Goal: Communication & Community: Answer question/provide support

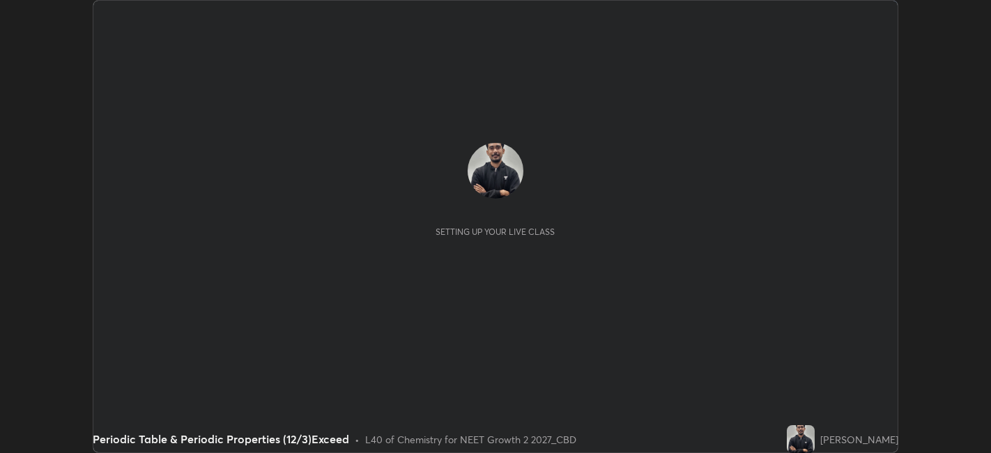
scroll to position [453, 990]
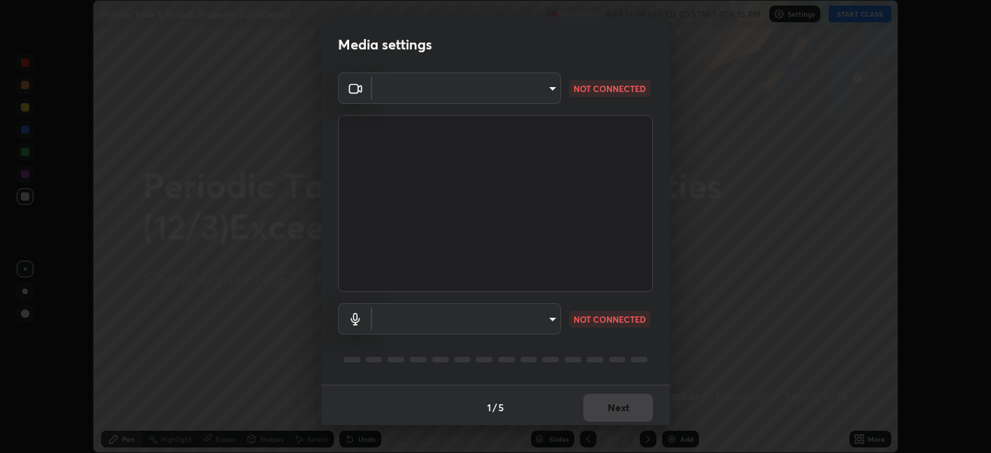
type input "052f9b30e05f62bb2e590cb50044ac96a00de3eab8a32c7a625fc31ec407be61"
type input "default"
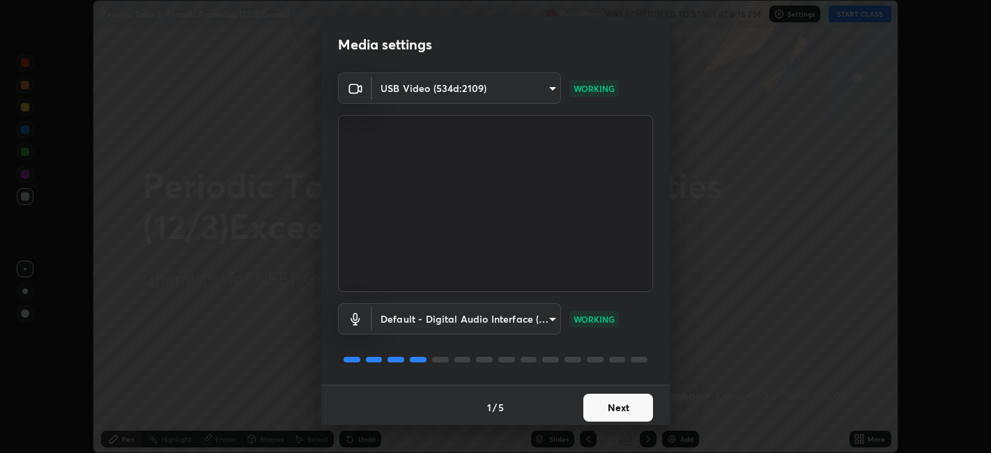
scroll to position [3, 0]
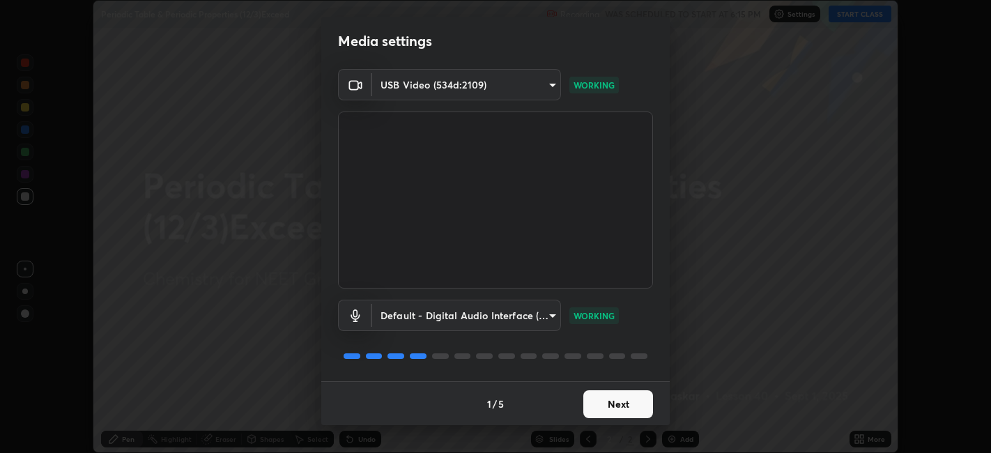
click at [621, 402] on button "Next" at bounding box center [618, 404] width 70 height 28
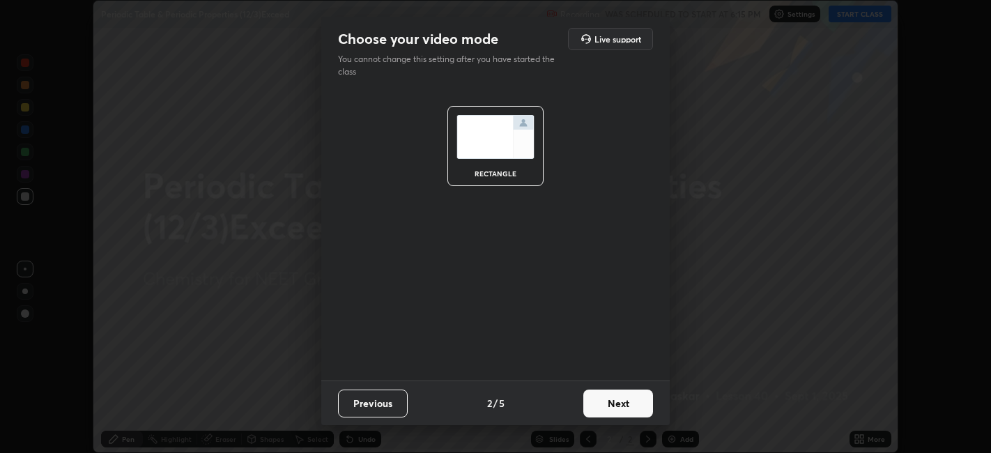
scroll to position [0, 0]
click at [621, 406] on button "Next" at bounding box center [618, 404] width 70 height 28
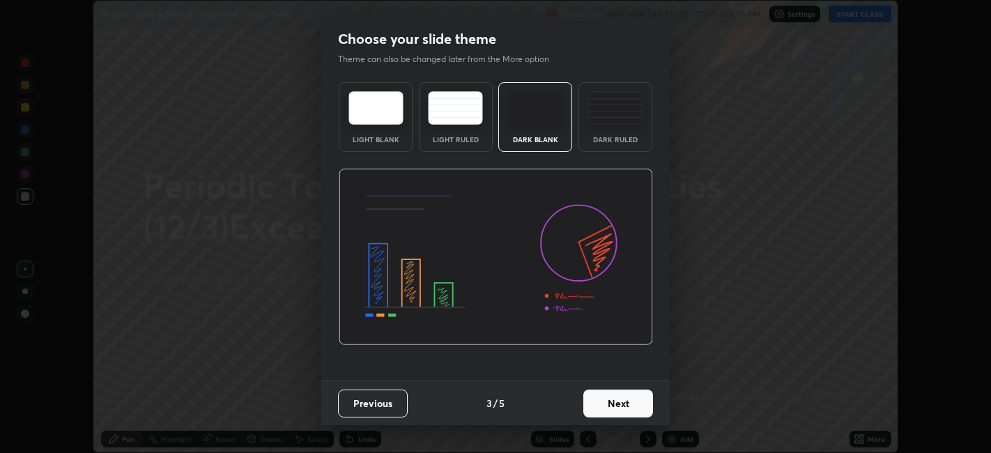
click at [622, 403] on button "Next" at bounding box center [618, 404] width 70 height 28
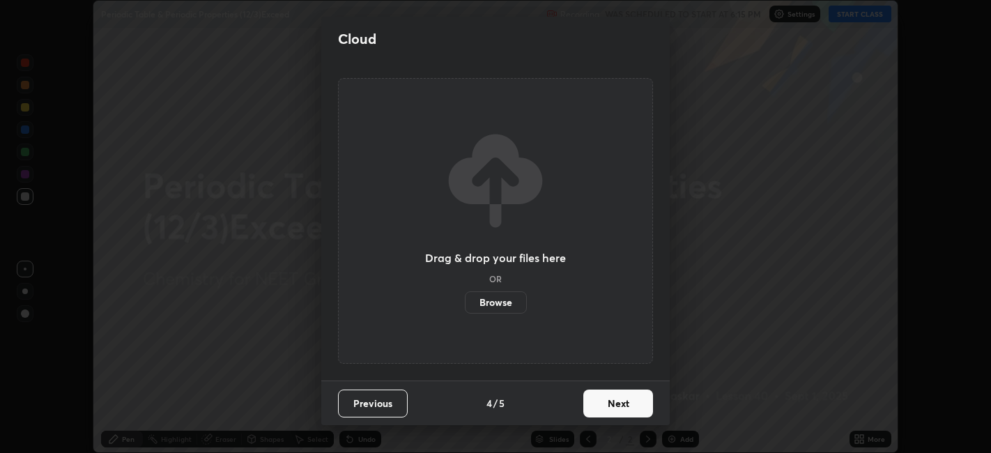
click at [625, 405] on button "Next" at bounding box center [618, 404] width 70 height 28
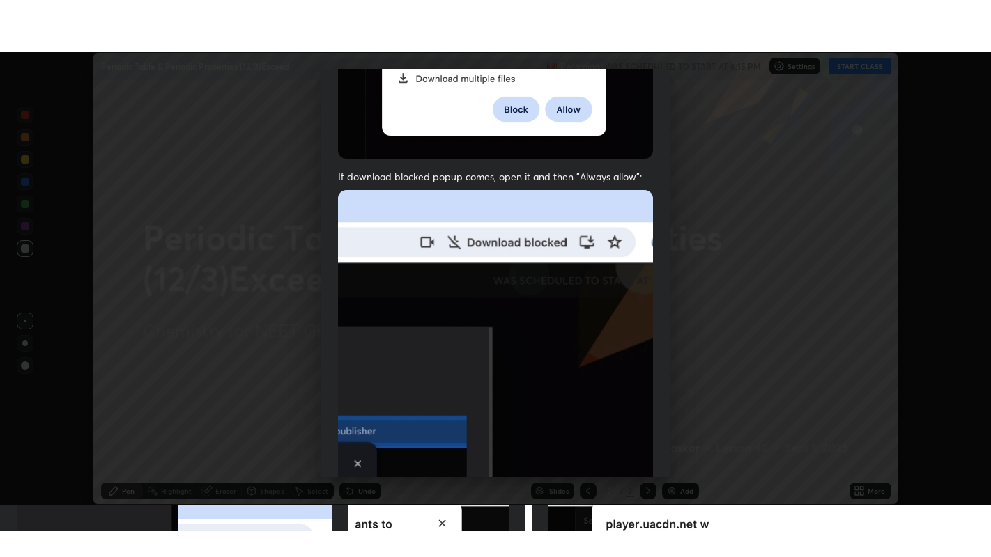
scroll to position [288, 0]
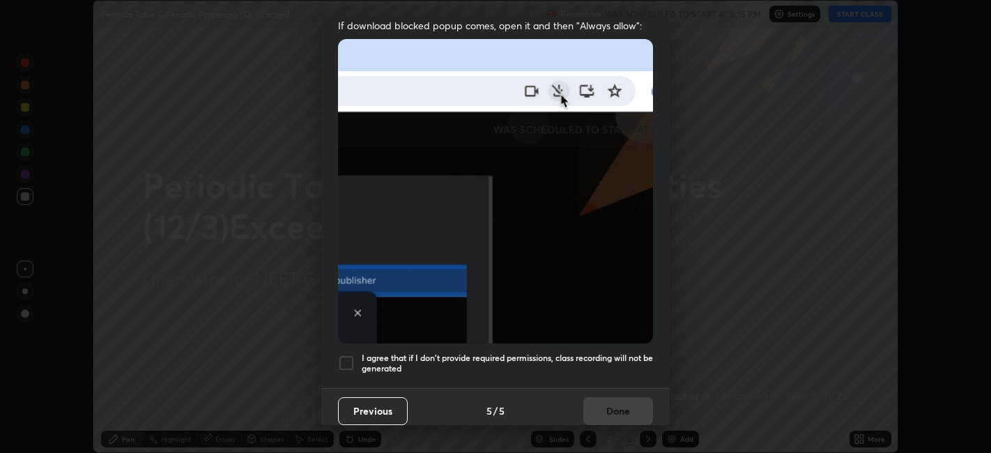
click at [343, 357] on div at bounding box center [346, 363] width 17 height 17
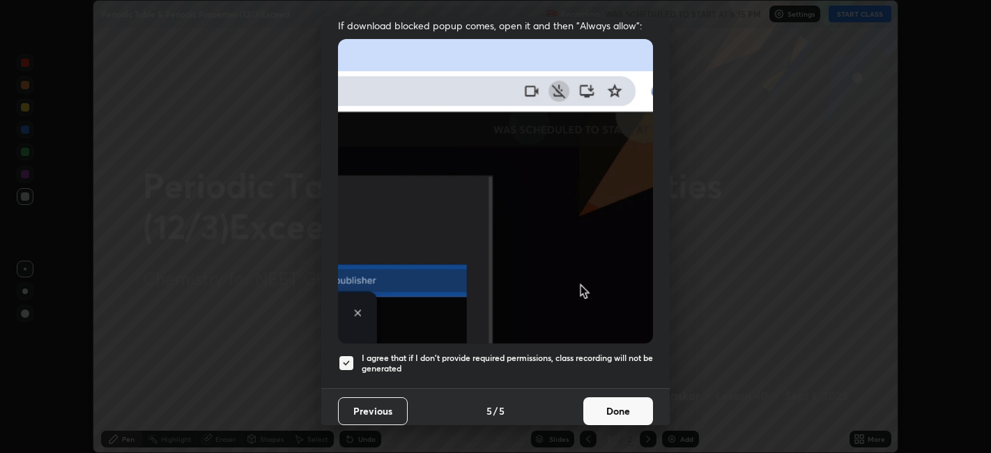
click at [627, 401] on button "Done" at bounding box center [618, 411] width 70 height 28
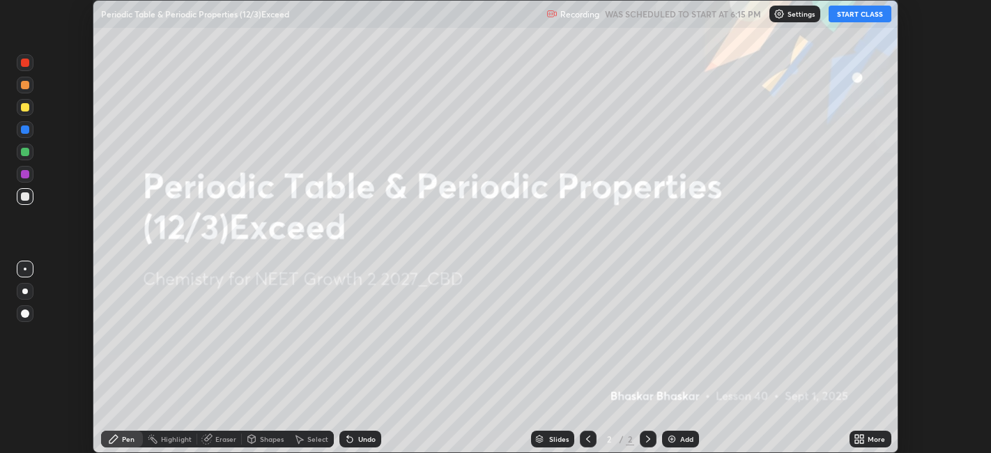
click at [681, 440] on div "Add" at bounding box center [686, 439] width 13 height 7
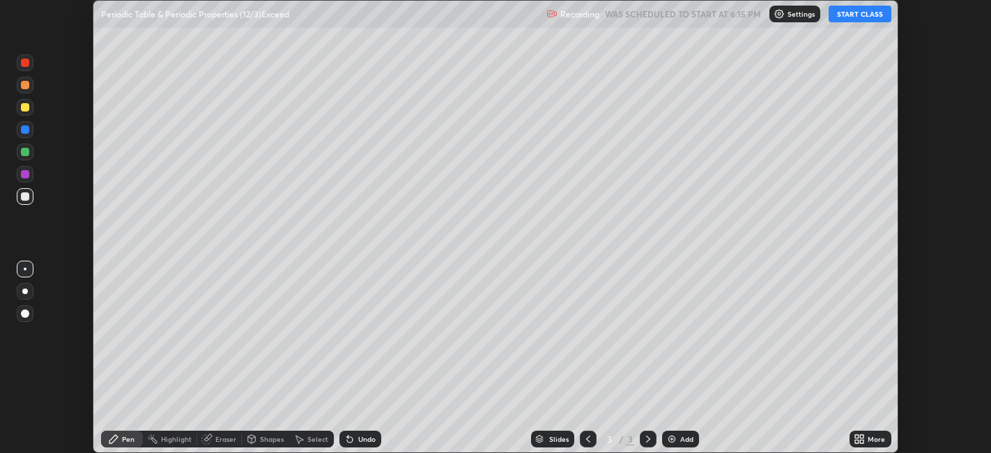
click at [862, 436] on icon at bounding box center [862, 436] width 3 height 3
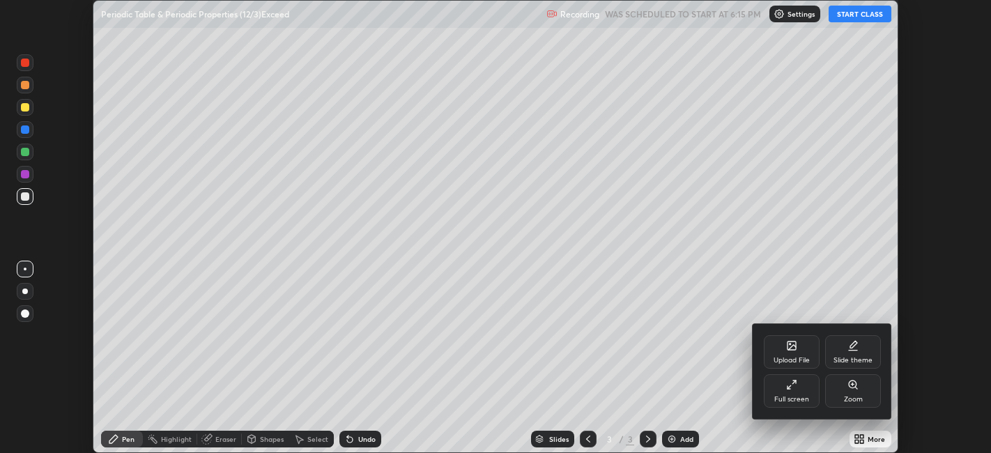
click at [786, 397] on div "Full screen" at bounding box center [791, 399] width 35 height 7
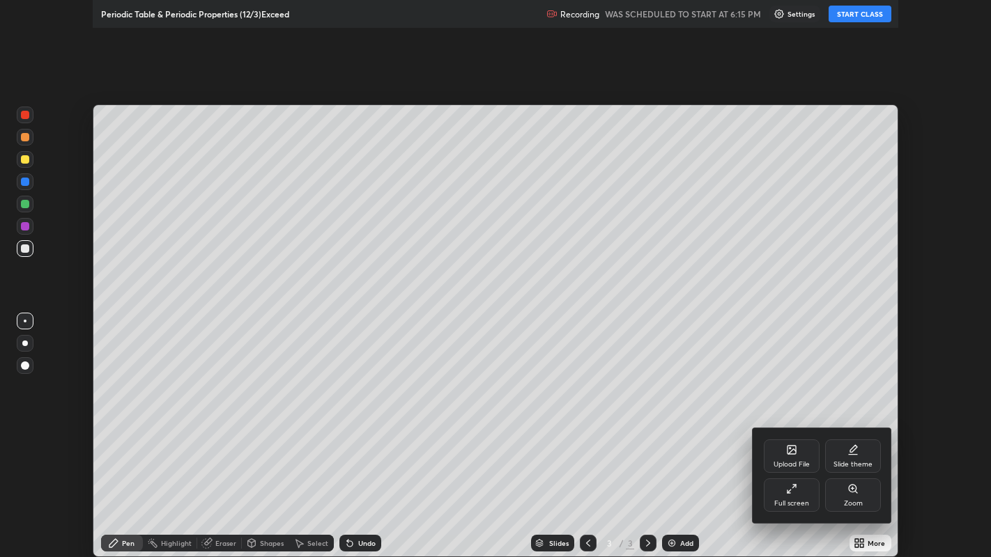
scroll to position [557, 991]
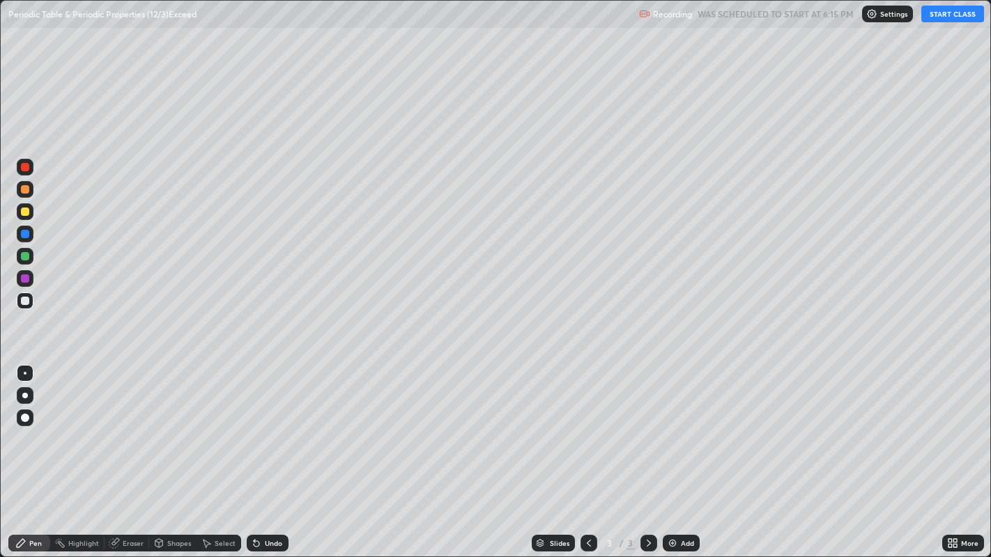
click at [958, 17] on button "START CLASS" at bounding box center [952, 14] width 63 height 17
click at [24, 395] on div at bounding box center [25, 396] width 6 height 6
click at [29, 256] on div at bounding box center [25, 256] width 8 height 8
click at [25, 300] on div at bounding box center [25, 301] width 8 height 8
click at [277, 452] on div "Undo" at bounding box center [273, 543] width 17 height 7
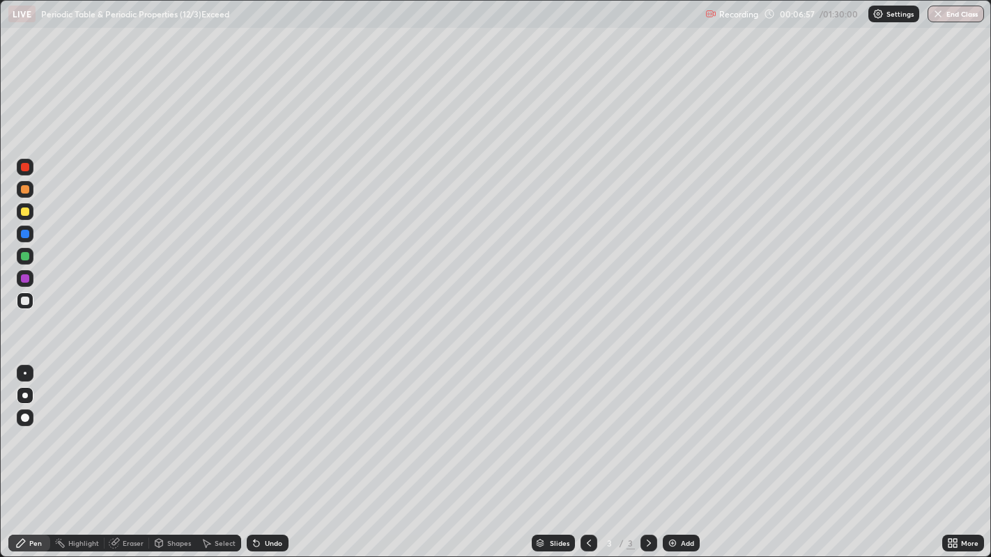
click at [274, 452] on div "Undo" at bounding box center [273, 543] width 17 height 7
click at [266, 452] on div "Undo" at bounding box center [273, 543] width 17 height 7
click at [26, 214] on div at bounding box center [25, 212] width 8 height 8
click at [27, 300] on div at bounding box center [25, 301] width 8 height 8
click at [685, 452] on div "Add" at bounding box center [687, 543] width 13 height 7
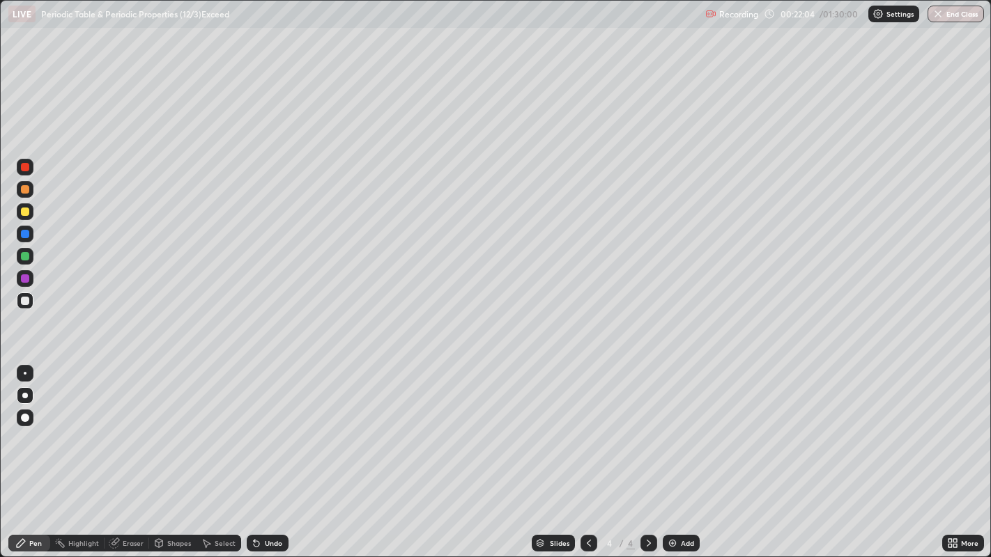
click at [24, 212] on div at bounding box center [25, 212] width 8 height 8
click at [24, 301] on div at bounding box center [25, 301] width 8 height 8
click at [267, 452] on div "Undo" at bounding box center [268, 543] width 42 height 17
click at [271, 452] on div "Undo" at bounding box center [273, 543] width 17 height 7
click at [274, 452] on div "Undo" at bounding box center [273, 543] width 17 height 7
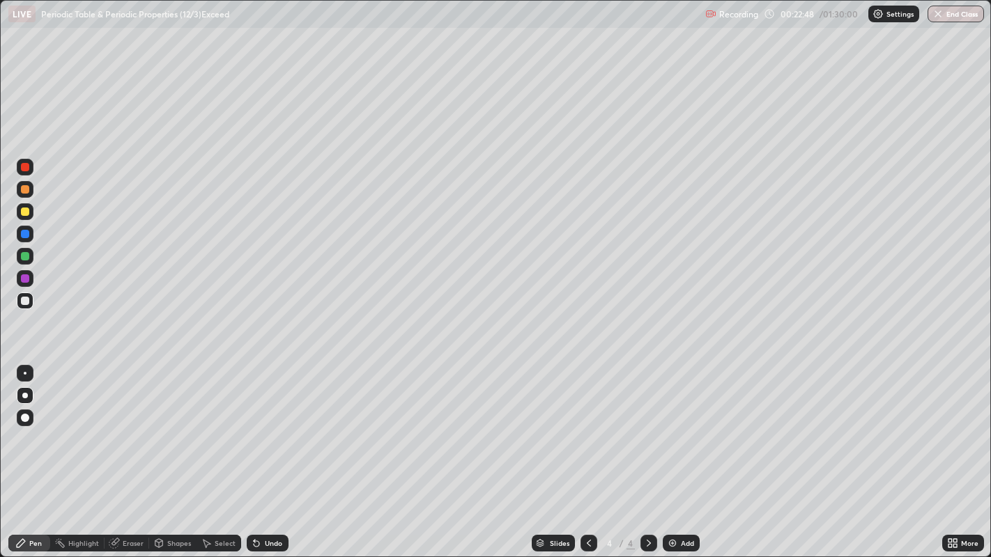
click at [277, 452] on div "Undo" at bounding box center [273, 543] width 17 height 7
click at [280, 452] on div "Undo" at bounding box center [273, 543] width 17 height 7
click at [265, 452] on div "Undo" at bounding box center [268, 543] width 42 height 17
click at [265, 452] on div "Undo" at bounding box center [273, 543] width 17 height 7
click at [265, 452] on div "Undo" at bounding box center [268, 543] width 42 height 17
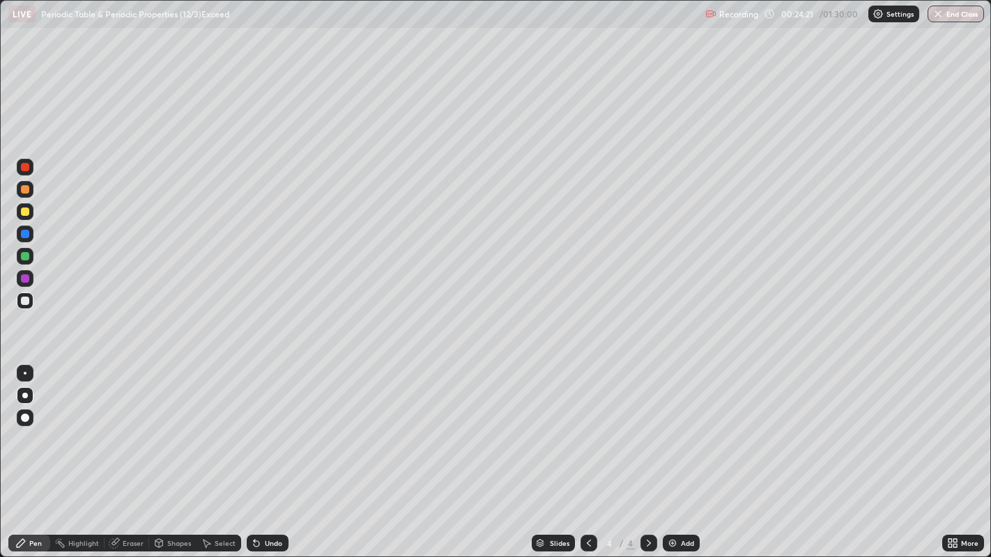
click at [24, 254] on div at bounding box center [25, 256] width 8 height 8
click at [23, 299] on div at bounding box center [25, 301] width 8 height 8
click at [270, 452] on div "Undo" at bounding box center [273, 543] width 17 height 7
click at [270, 452] on div "Undo" at bounding box center [268, 543] width 42 height 17
click at [268, 452] on div "Undo" at bounding box center [268, 543] width 42 height 17
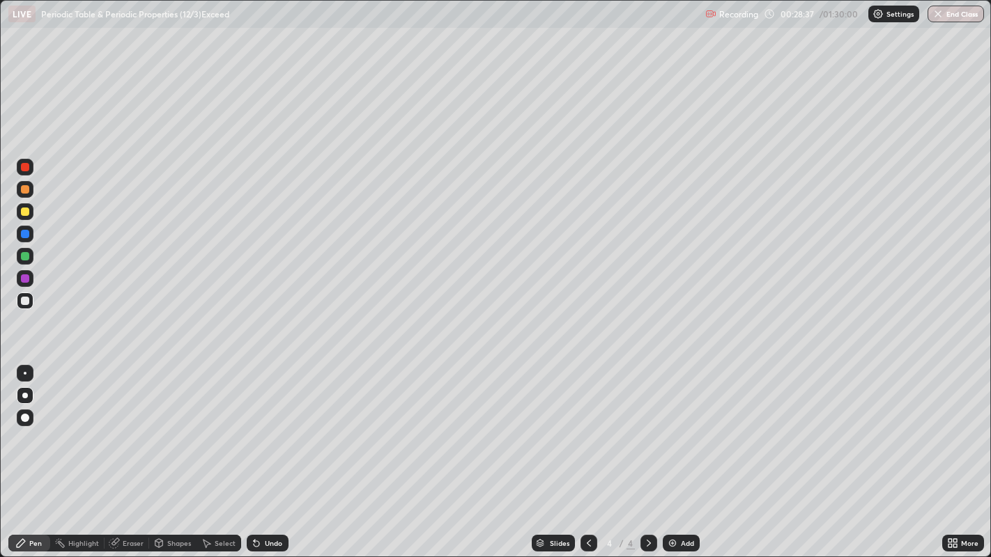
click at [268, 452] on div "Undo" at bounding box center [268, 543] width 42 height 17
click at [270, 452] on div "Undo" at bounding box center [268, 543] width 42 height 17
click at [272, 452] on div "Undo" at bounding box center [268, 543] width 42 height 17
click at [270, 452] on div "Undo" at bounding box center [268, 543] width 42 height 17
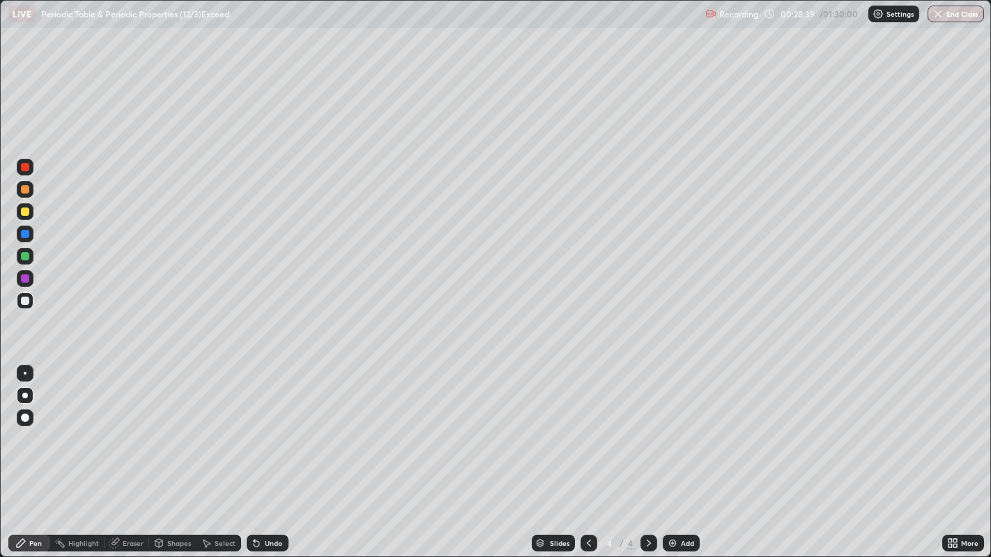
click at [270, 452] on div "Undo" at bounding box center [268, 543] width 42 height 17
click at [267, 452] on div "Undo" at bounding box center [268, 543] width 42 height 17
click at [264, 452] on div "Undo" at bounding box center [268, 543] width 42 height 17
click at [681, 452] on div "Add" at bounding box center [687, 543] width 13 height 7
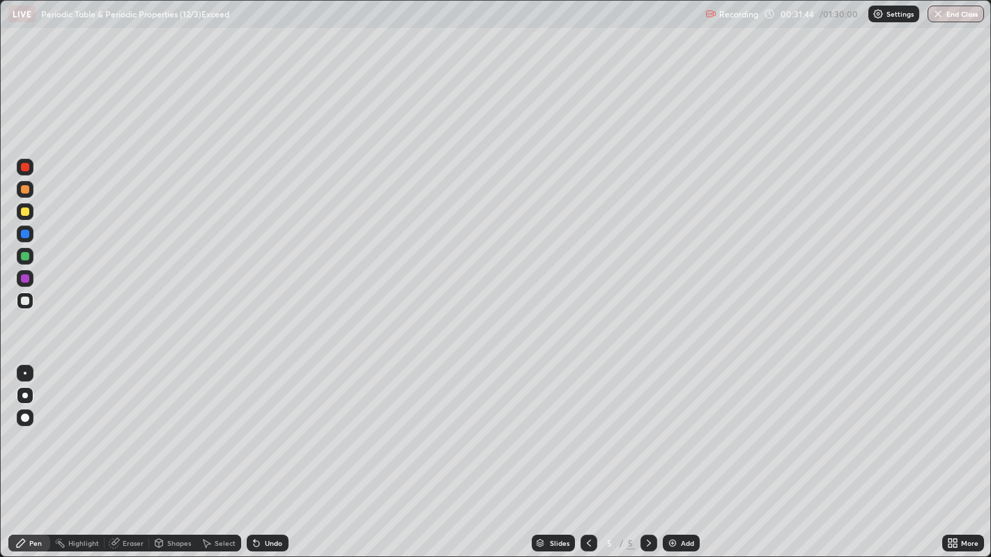
click at [587, 452] on icon at bounding box center [588, 543] width 11 height 11
click at [647, 452] on icon at bounding box center [648, 543] width 11 height 11
click at [646, 452] on icon at bounding box center [648, 543] width 11 height 11
click at [647, 452] on icon at bounding box center [648, 543] width 11 height 11
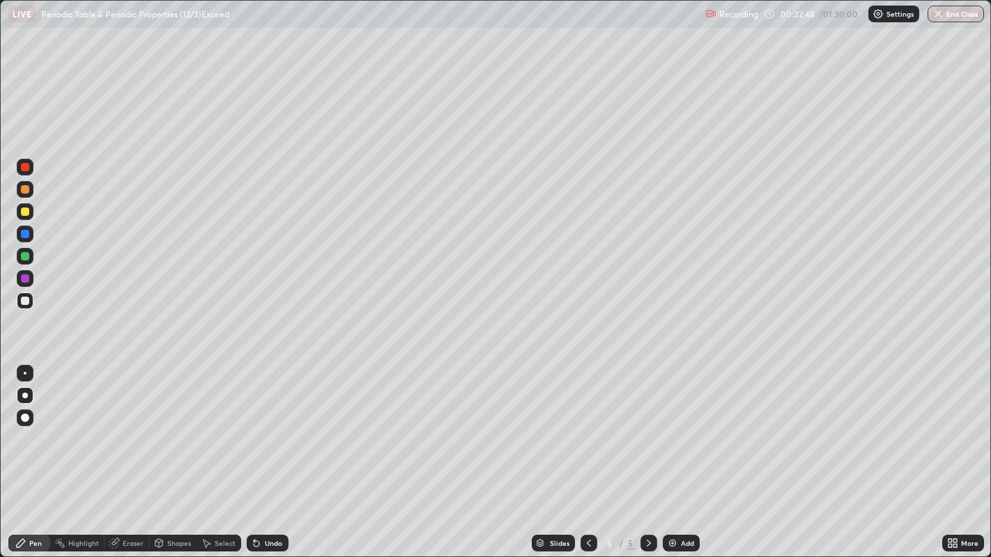
click at [272, 452] on div "Undo" at bounding box center [273, 543] width 17 height 7
click at [687, 452] on div "Add" at bounding box center [687, 543] width 13 height 7
click at [589, 452] on icon at bounding box center [588, 543] width 11 height 11
click at [649, 452] on icon at bounding box center [648, 543] width 11 height 11
click at [23, 215] on div at bounding box center [25, 212] width 8 height 8
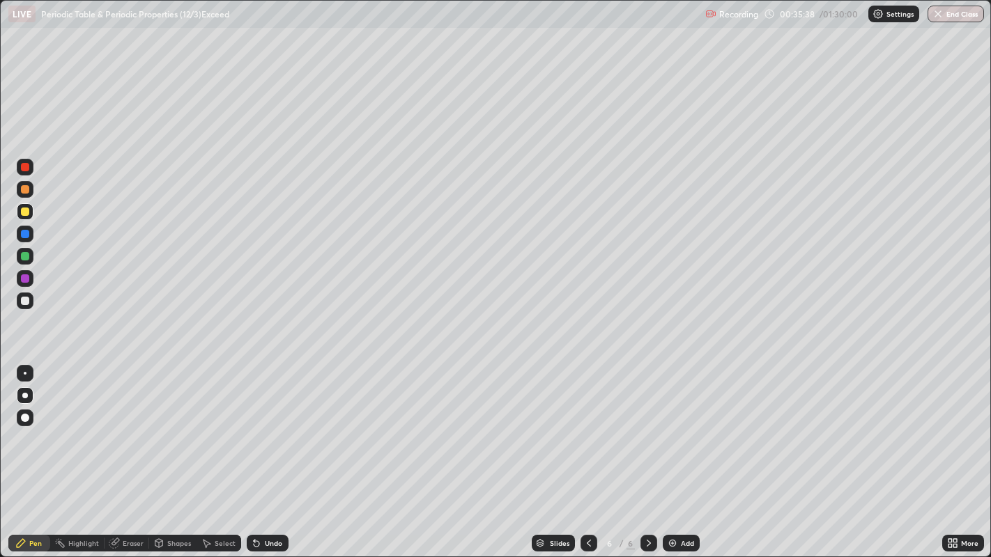
click at [22, 305] on div at bounding box center [25, 301] width 8 height 8
click at [31, 256] on div at bounding box center [25, 256] width 17 height 17
click at [26, 301] on div at bounding box center [25, 301] width 8 height 8
click at [26, 277] on div at bounding box center [25, 279] width 8 height 8
click at [127, 452] on div "Eraser" at bounding box center [127, 543] width 45 height 17
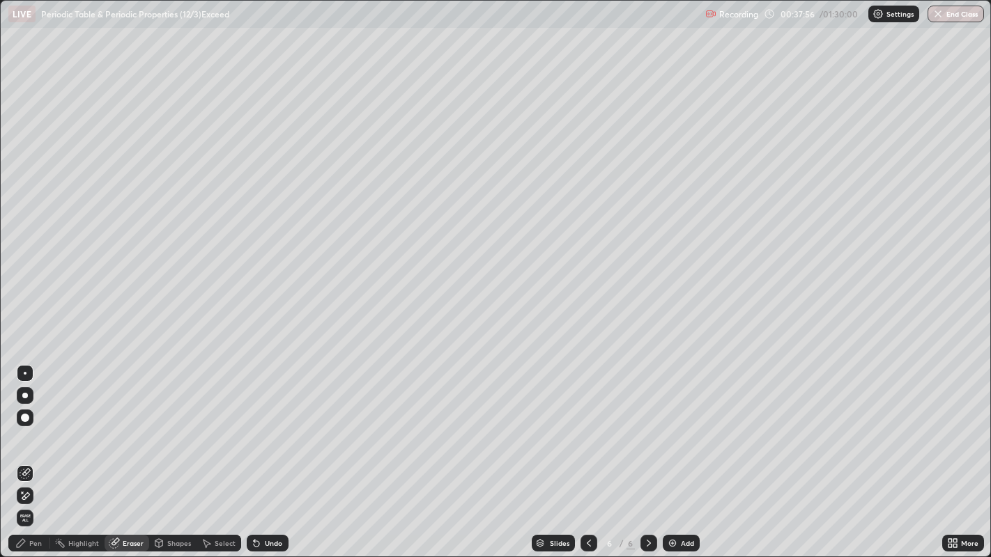
click at [35, 452] on div "Pen" at bounding box center [35, 543] width 13 height 7
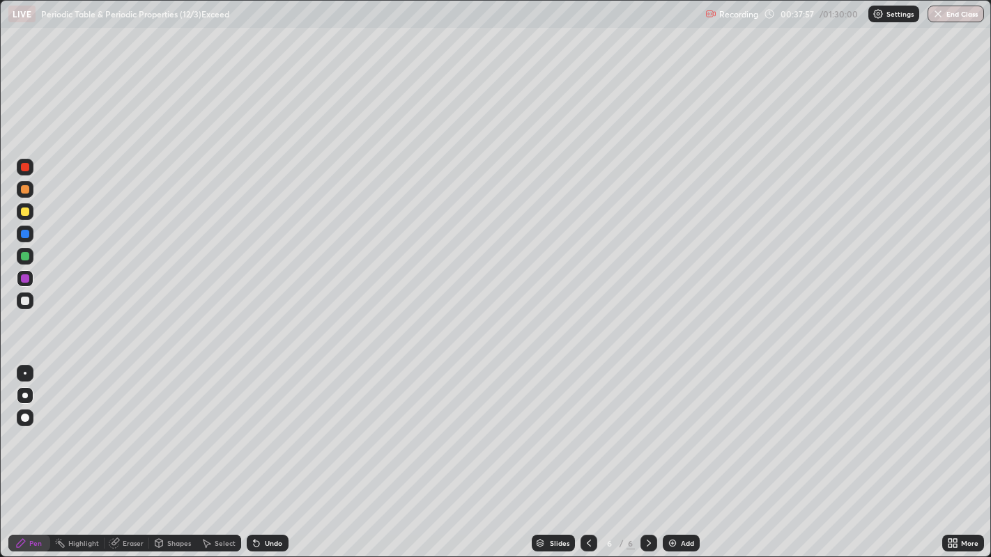
click at [24, 302] on div at bounding box center [25, 301] width 8 height 8
click at [277, 452] on div "Undo" at bounding box center [273, 543] width 17 height 7
click at [36, 452] on div "Pen" at bounding box center [35, 543] width 13 height 7
click at [681, 452] on div "Add" at bounding box center [687, 543] width 13 height 7
click at [274, 452] on div "Undo" at bounding box center [273, 543] width 17 height 7
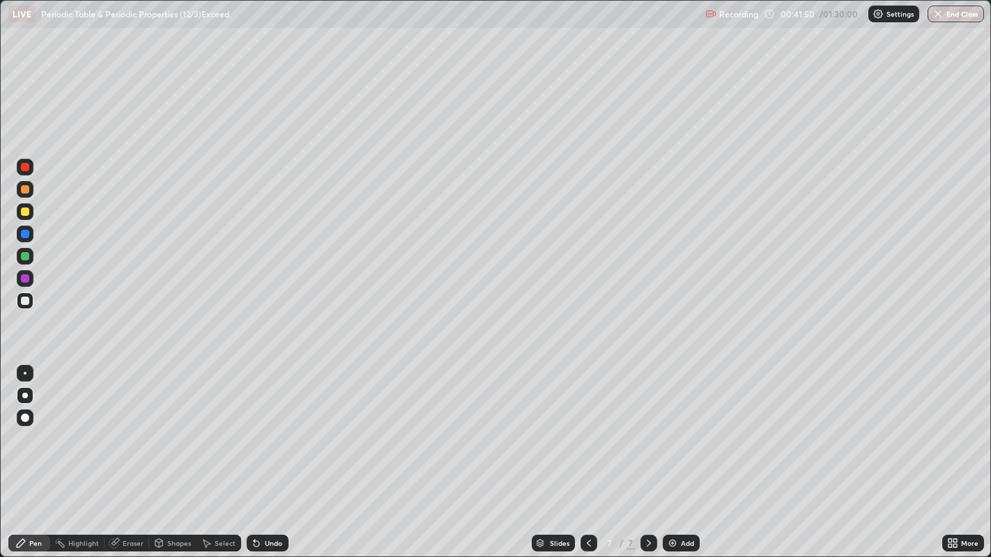
click at [28, 213] on div at bounding box center [25, 212] width 8 height 8
click at [26, 256] on div at bounding box center [25, 256] width 8 height 8
click at [24, 301] on div at bounding box center [25, 301] width 8 height 8
click at [26, 260] on div at bounding box center [25, 256] width 8 height 8
click at [24, 299] on div at bounding box center [25, 301] width 8 height 8
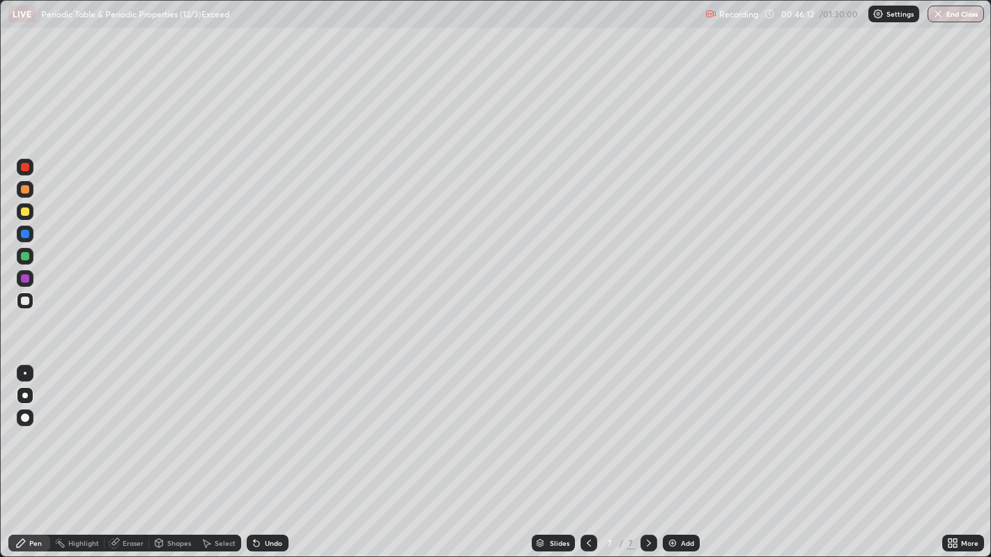
click at [131, 452] on div "Eraser" at bounding box center [127, 543] width 45 height 17
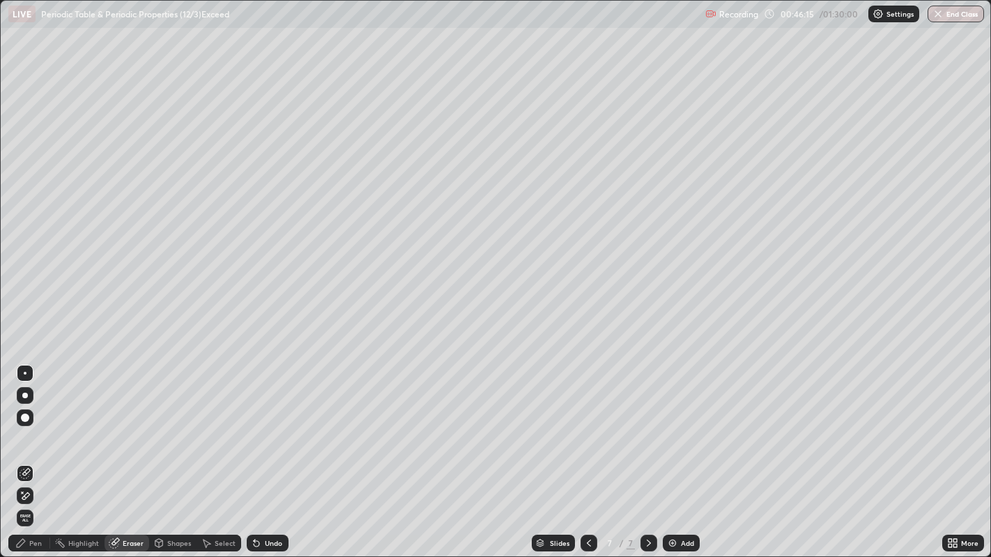
click at [48, 452] on div "Pen" at bounding box center [29, 543] width 42 height 17
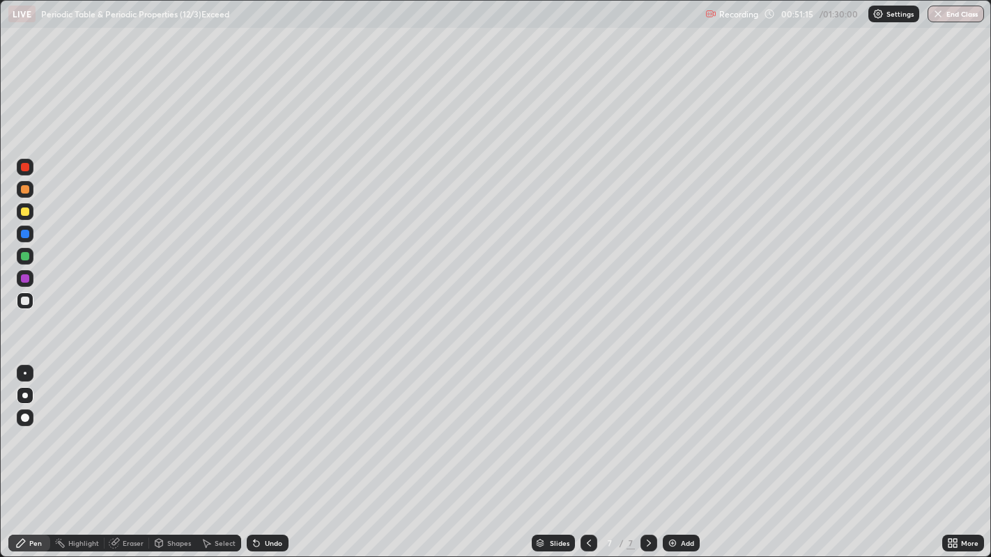
click at [681, 452] on div "Add" at bounding box center [687, 543] width 13 height 7
click at [26, 259] on div at bounding box center [25, 256] width 8 height 8
click at [23, 277] on div at bounding box center [25, 279] width 8 height 8
click at [683, 452] on div "Add" at bounding box center [687, 543] width 13 height 7
click at [26, 304] on div at bounding box center [25, 301] width 8 height 8
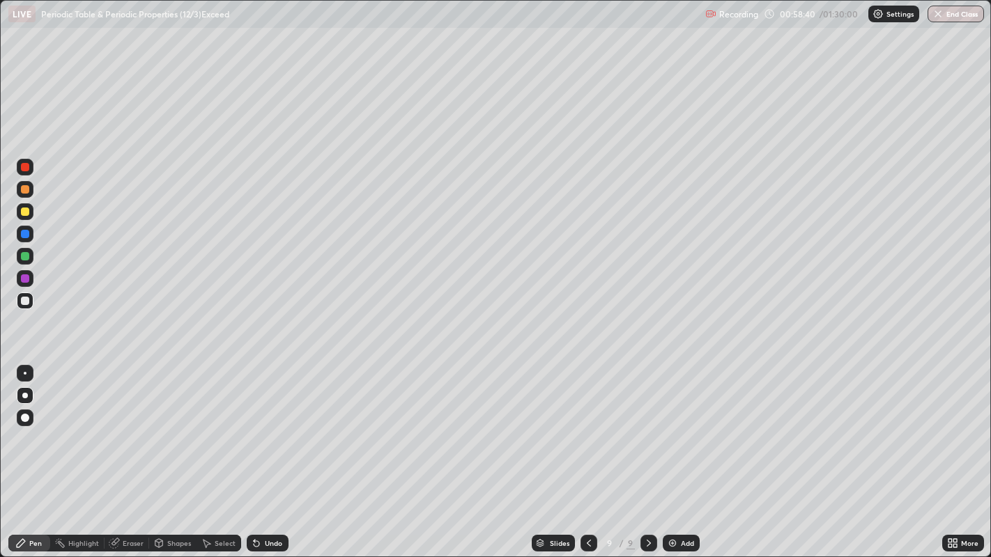
click at [23, 210] on div at bounding box center [25, 212] width 8 height 8
click at [272, 452] on div "Undo" at bounding box center [273, 543] width 17 height 7
click at [267, 452] on div "Undo" at bounding box center [273, 543] width 17 height 7
click at [272, 452] on div "Undo" at bounding box center [273, 543] width 17 height 7
click at [22, 234] on div at bounding box center [25, 234] width 8 height 8
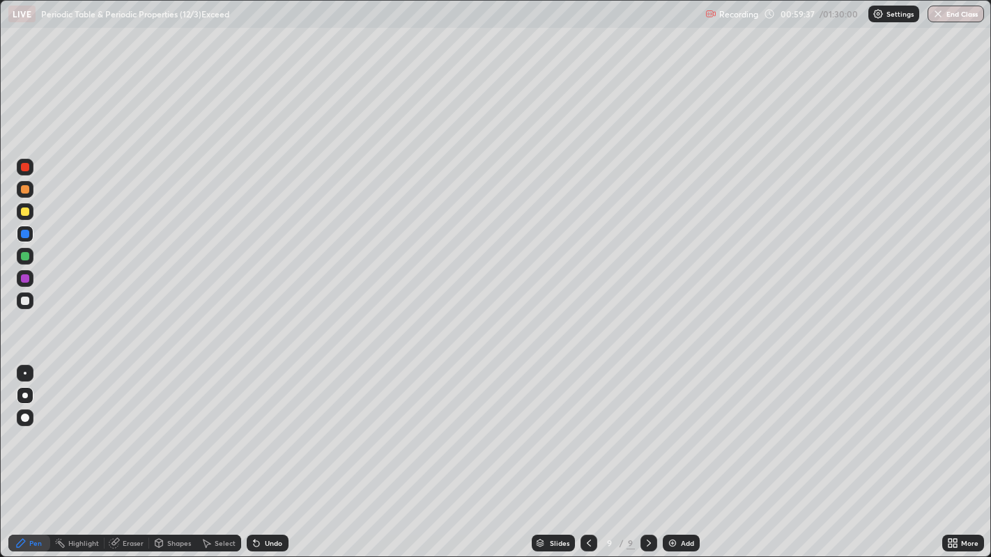
click at [24, 256] on div at bounding box center [25, 256] width 8 height 8
click at [24, 302] on div at bounding box center [25, 301] width 8 height 8
click at [26, 210] on div at bounding box center [25, 212] width 8 height 8
click at [684, 452] on div "Add" at bounding box center [687, 543] width 13 height 7
click at [26, 301] on div at bounding box center [25, 301] width 8 height 8
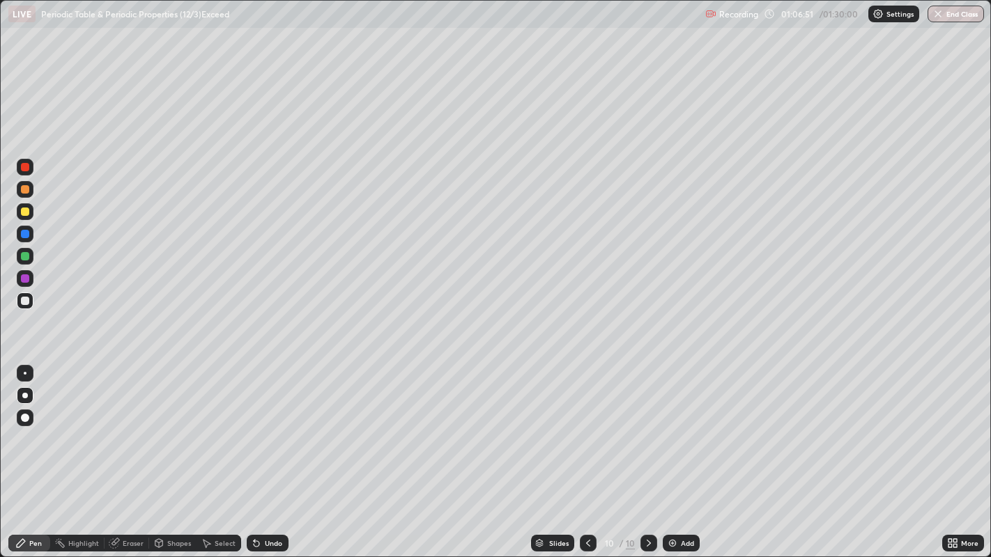
click at [272, 452] on div "Undo" at bounding box center [273, 543] width 17 height 7
click at [26, 212] on div at bounding box center [25, 212] width 8 height 8
click at [26, 233] on div at bounding box center [25, 234] width 8 height 8
click at [691, 452] on div "Add" at bounding box center [687, 543] width 13 height 7
click at [26, 305] on div at bounding box center [25, 301] width 8 height 8
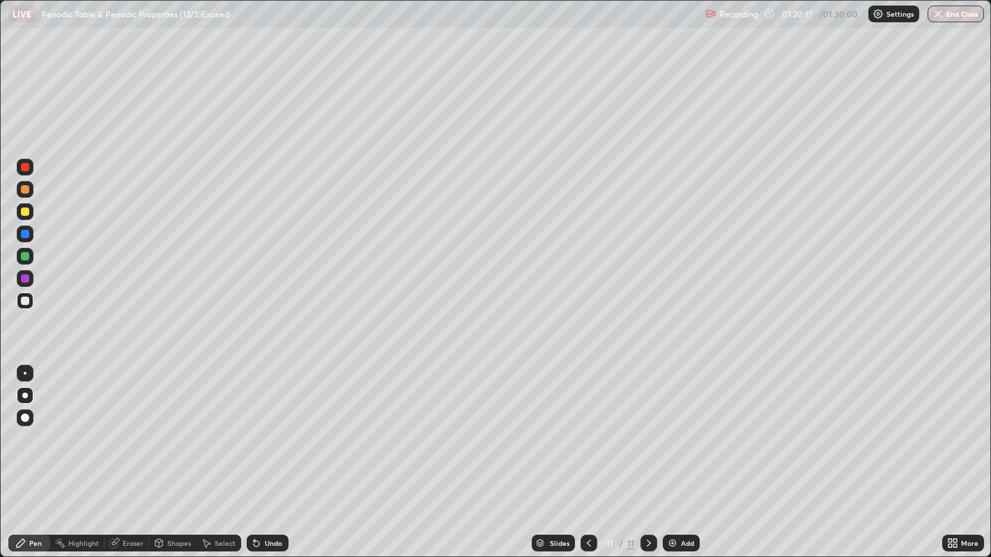
click at [684, 452] on div "Add" at bounding box center [687, 543] width 13 height 7
click at [26, 212] on div at bounding box center [25, 212] width 8 height 8
click at [28, 302] on div at bounding box center [25, 301] width 8 height 8
click at [26, 254] on div at bounding box center [25, 256] width 8 height 8
click at [24, 302] on div at bounding box center [25, 301] width 8 height 8
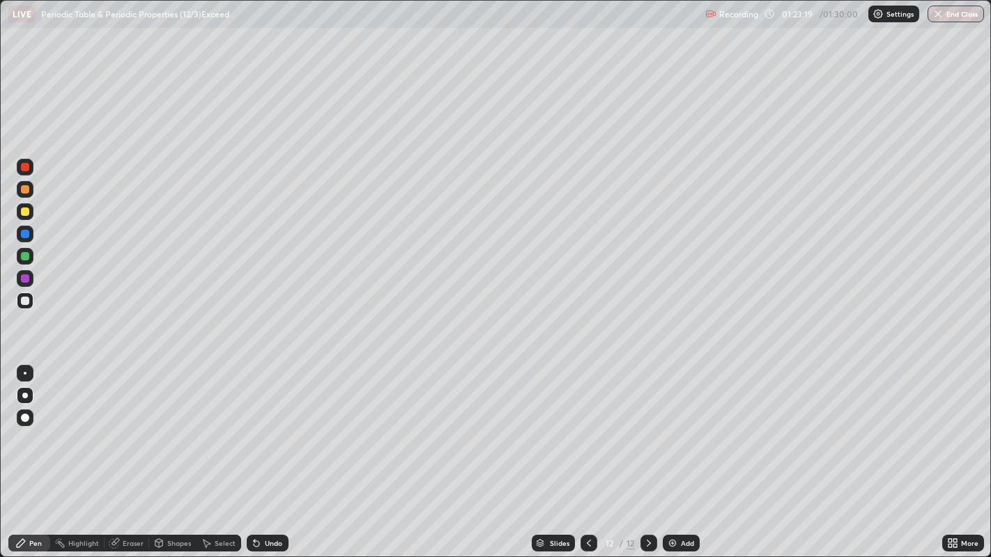
click at [26, 193] on div at bounding box center [25, 189] width 8 height 8
click at [23, 257] on div at bounding box center [25, 256] width 8 height 8
click at [30, 301] on div at bounding box center [25, 301] width 17 height 17
click at [950, 11] on button "End Class" at bounding box center [956, 14] width 55 height 17
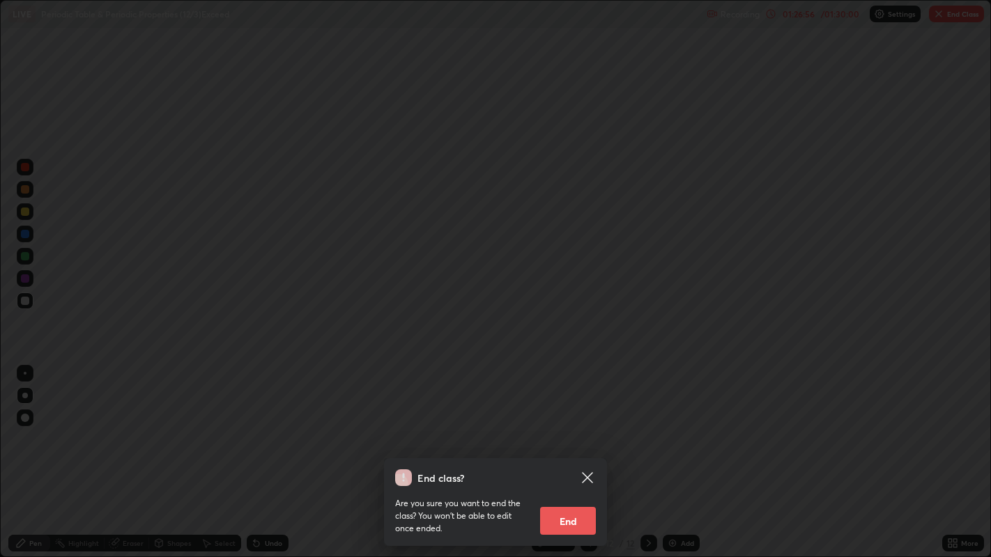
click at [573, 452] on button "End" at bounding box center [568, 521] width 56 height 28
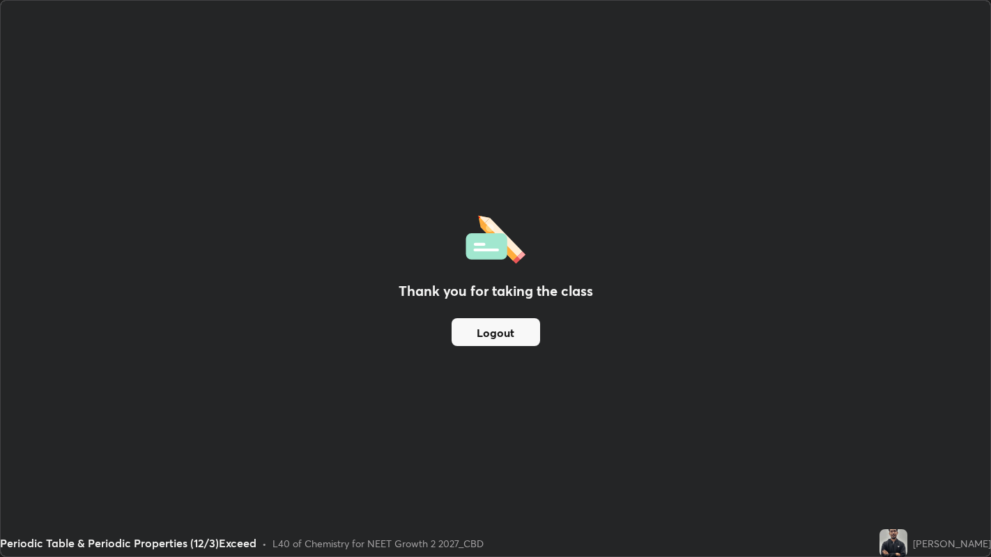
click at [520, 338] on button "Logout" at bounding box center [496, 332] width 88 height 28
click at [525, 332] on button "Logout" at bounding box center [496, 332] width 88 height 28
click at [507, 332] on button "Logout" at bounding box center [496, 332] width 88 height 28
click at [502, 336] on button "Logout" at bounding box center [496, 332] width 88 height 28
click at [501, 337] on button "Logout" at bounding box center [496, 332] width 88 height 28
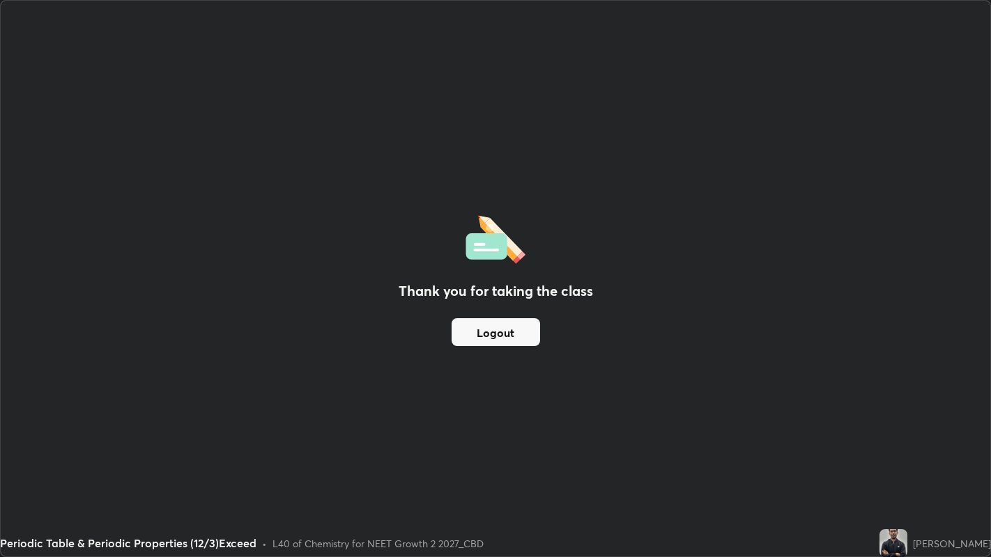
click at [498, 331] on button "Logout" at bounding box center [496, 332] width 88 height 28
click at [491, 336] on button "Logout" at bounding box center [496, 332] width 88 height 28
